Goal: Information Seeking & Learning: Learn about a topic

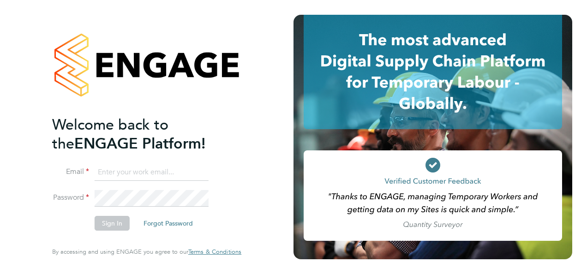
type input "[EMAIL_ADDRESS][DOMAIN_NAME]"
click at [104, 220] on button "Sign In" at bounding box center [112, 223] width 35 height 15
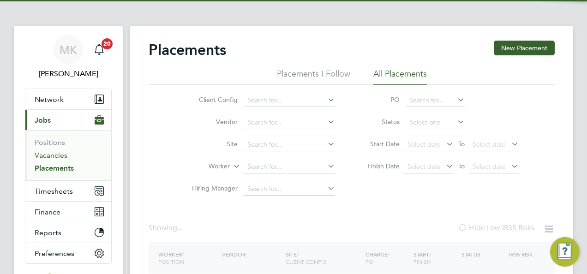
click at [64, 157] on link "Vacancies" at bounding box center [51, 155] width 33 height 9
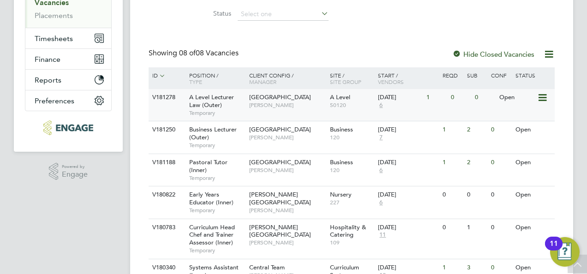
scroll to position [161, 0]
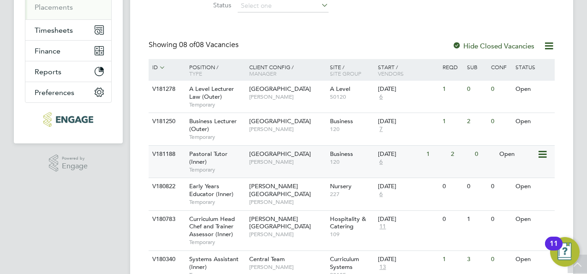
click at [235, 155] on div "Pastoral Tutor (Inner) Temporary" at bounding box center [214, 162] width 65 height 32
click at [214, 153] on span "Pastoral Tutor (Inner)" at bounding box center [208, 158] width 38 height 16
click at [273, 125] on span "[PERSON_NAME]" at bounding box center [287, 128] width 76 height 7
click at [241, 125] on div "Business Lecturer (Outer) Temporary" at bounding box center [214, 129] width 65 height 32
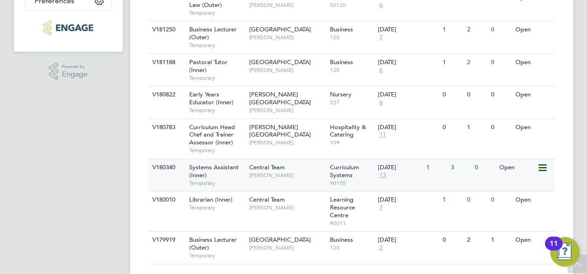
scroll to position [253, 0]
click at [234, 172] on div "Systems Assistant (Inner) Temporary" at bounding box center [214, 175] width 65 height 32
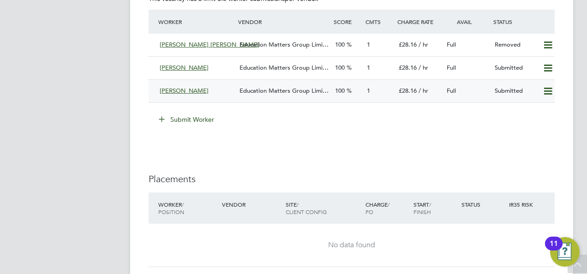
scroll to position [1785, 0]
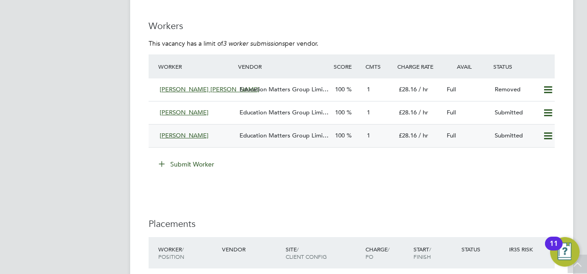
click at [205, 133] on div "Unice Walraven" at bounding box center [196, 135] width 80 height 15
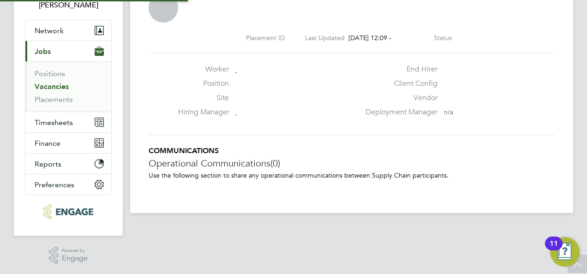
scroll to position [9, 141]
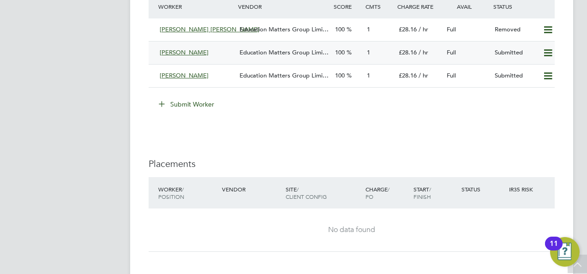
click at [279, 53] on span "Education Matters Group Limi…" at bounding box center [283, 52] width 89 height 8
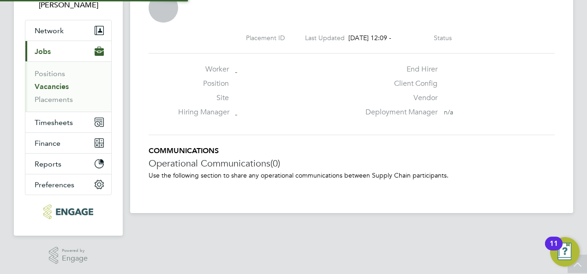
scroll to position [5, 5]
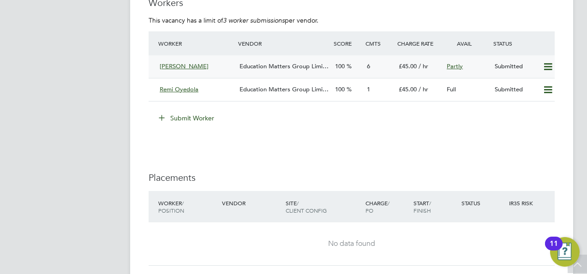
click at [184, 69] on div "Abigail Allison" at bounding box center [196, 66] width 80 height 15
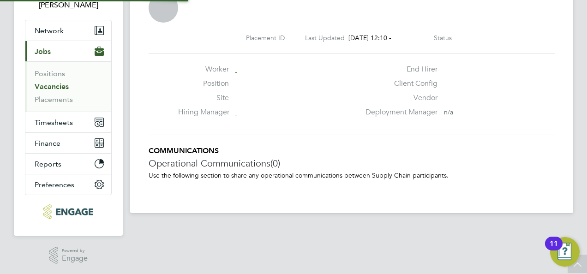
scroll to position [5, 5]
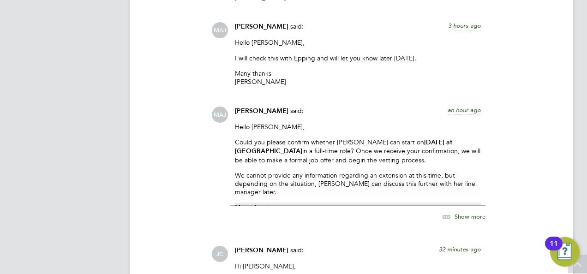
click at [463, 213] on span "Show more" at bounding box center [469, 217] width 31 height 8
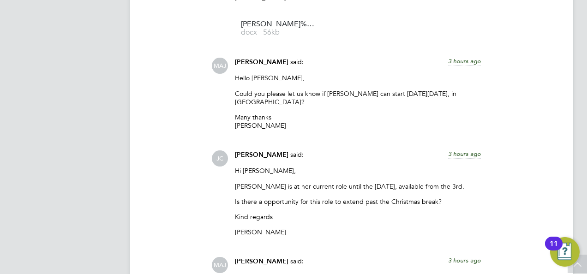
scroll to position [1037, 0]
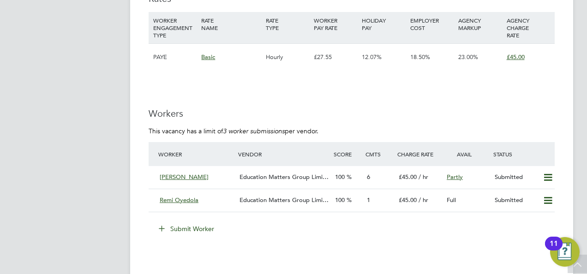
scroll to position [1522, 0]
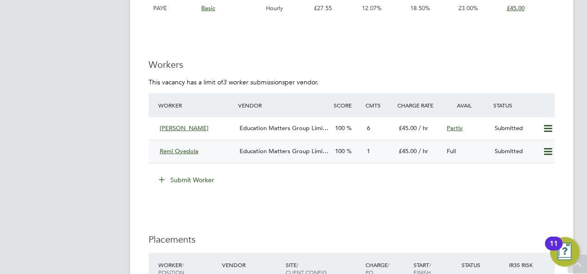
click at [246, 146] on div "Education Matters Group Limi…" at bounding box center [283, 151] width 95 height 15
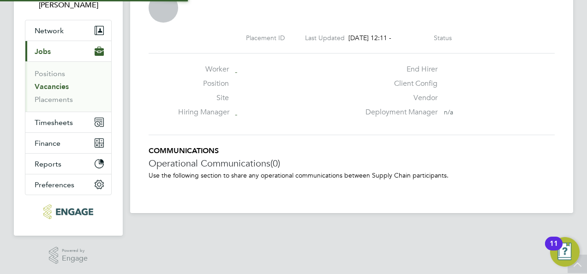
scroll to position [14, 182]
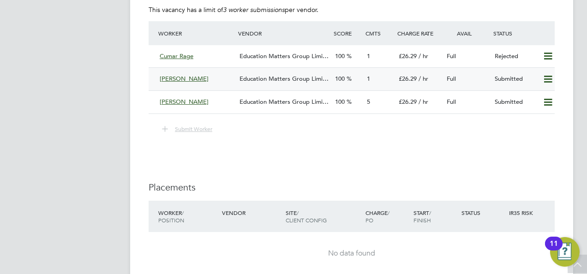
scroll to position [1429, 0]
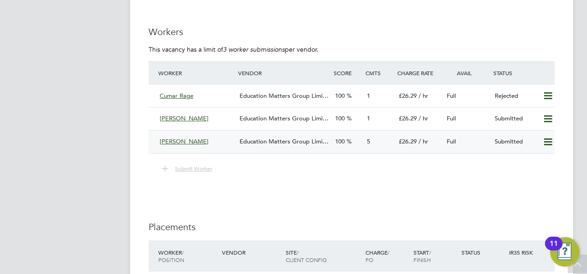
click at [265, 139] on span "Education Matters Group Limi…" at bounding box center [283, 141] width 89 height 8
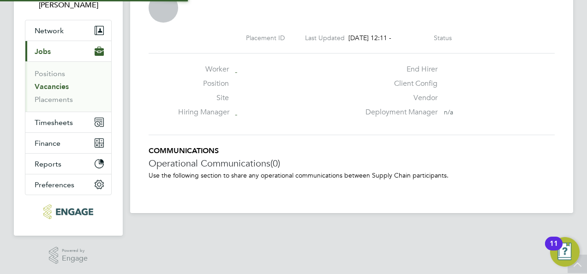
scroll to position [5, 5]
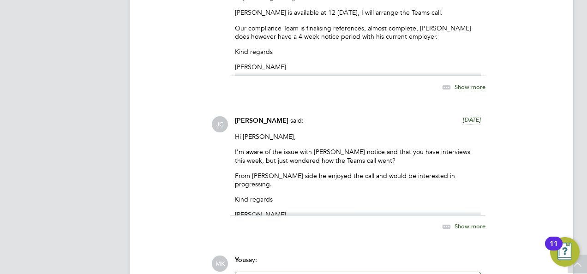
click at [462, 223] on span "Show more" at bounding box center [469, 226] width 31 height 8
